Goal: Information Seeking & Learning: Learn about a topic

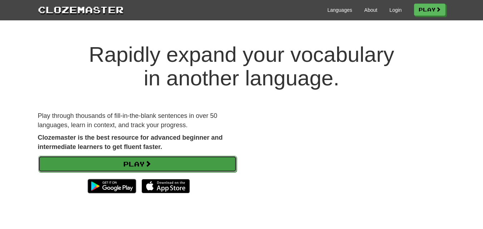
click at [165, 170] on link "Play" at bounding box center [137, 164] width 199 height 16
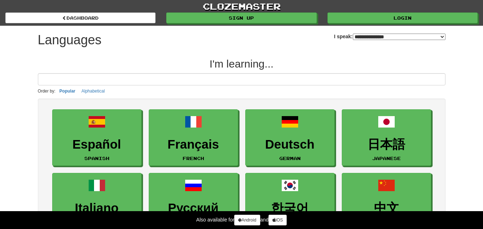
select select "*******"
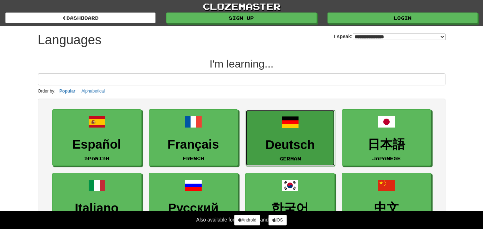
click at [300, 146] on h3 "Deutsch" at bounding box center [291, 145] width 82 height 14
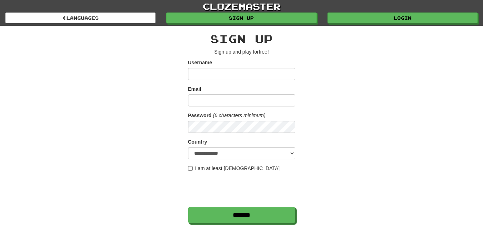
click at [220, 81] on form "**********" at bounding box center [241, 141] width 107 height 165
click at [214, 72] on input "Username" at bounding box center [241, 74] width 107 height 12
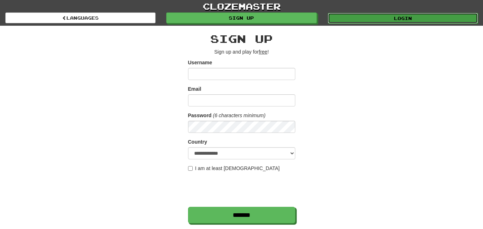
click at [341, 18] on link "Login" at bounding box center [403, 18] width 150 height 11
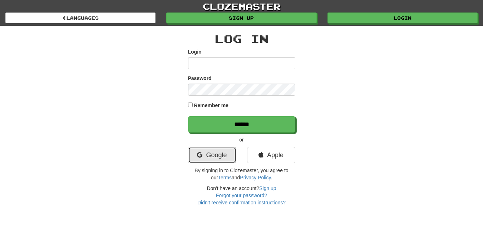
click at [201, 160] on link "Google" at bounding box center [212, 155] width 48 height 16
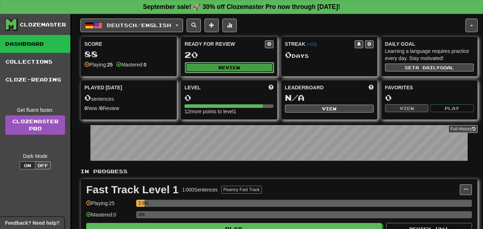
click at [225, 72] on button "Review" at bounding box center [229, 67] width 89 height 11
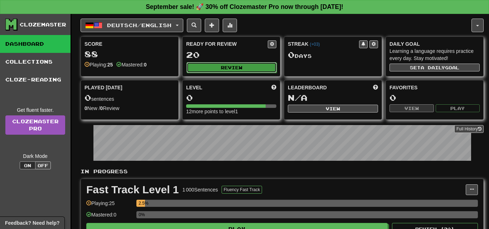
select select "**"
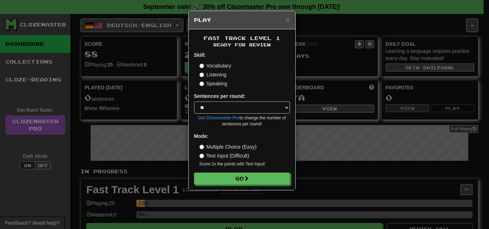
click at [206, 74] on label "Listening" at bounding box center [212, 74] width 27 height 7
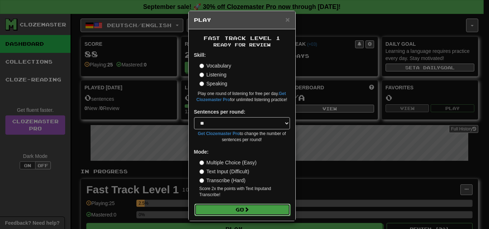
click at [244, 209] on span at bounding box center [246, 209] width 5 height 5
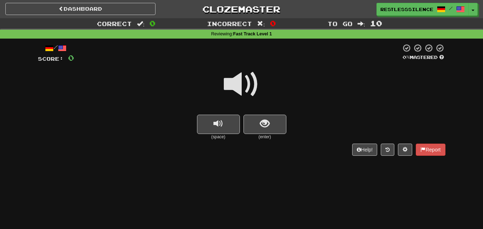
click at [244, 96] on span at bounding box center [242, 85] width 36 height 36
click at [264, 122] on span "show sentence" at bounding box center [265, 124] width 10 height 10
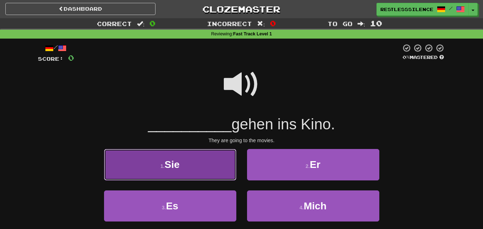
click at [196, 158] on button "1 . Sie" at bounding box center [170, 164] width 132 height 31
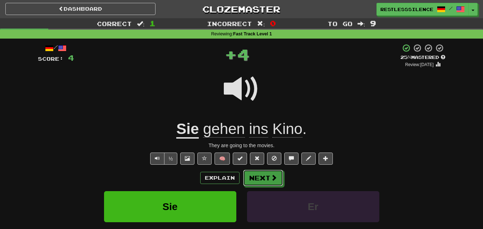
click at [258, 177] on button "Next" at bounding box center [263, 178] width 40 height 16
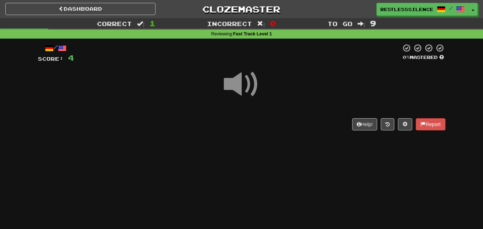
click at [248, 92] on span at bounding box center [242, 85] width 36 height 36
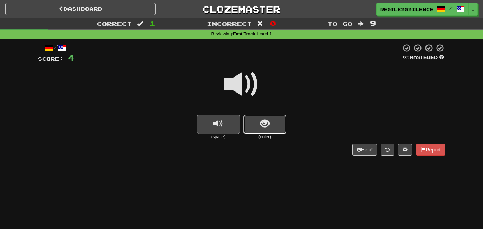
click at [265, 129] on span "show sentence" at bounding box center [265, 124] width 10 height 10
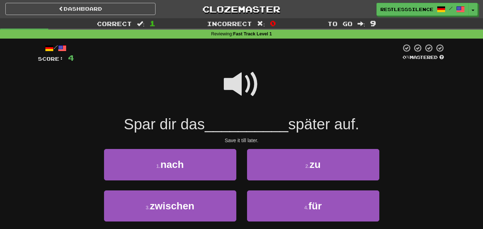
click at [233, 70] on span at bounding box center [242, 85] width 36 height 36
click at [240, 88] on span at bounding box center [242, 85] width 36 height 36
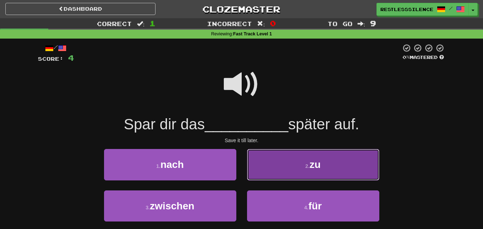
click at [282, 160] on button "2 . zu" at bounding box center [313, 164] width 132 height 31
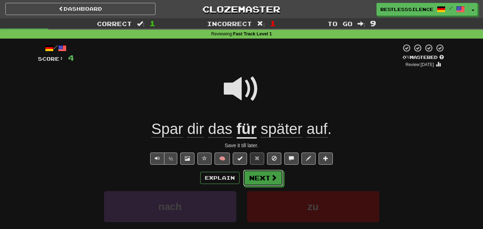
click at [254, 173] on button "Next" at bounding box center [263, 178] width 40 height 16
